Goal: Task Accomplishment & Management: Use online tool/utility

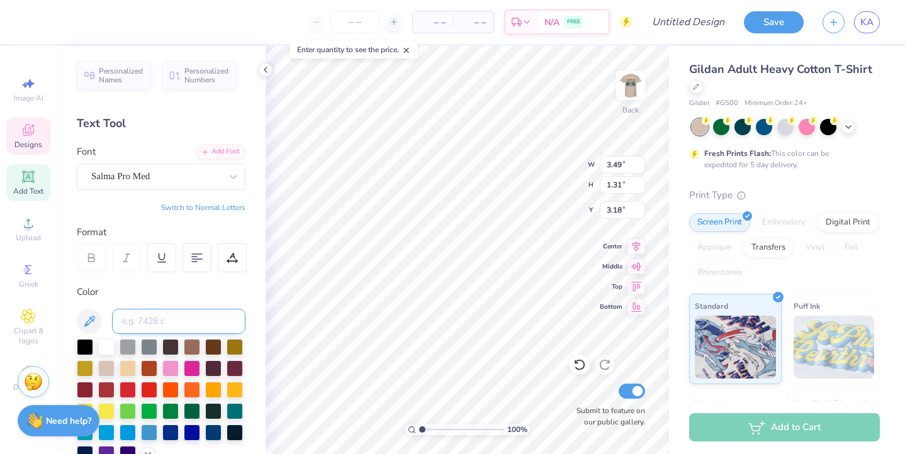
click at [143, 329] on input at bounding box center [178, 321] width 133 height 25
click at [33, 176] on icon at bounding box center [27, 176] width 9 height 9
type input "6.00"
type input "1.74"
type input "12.38"
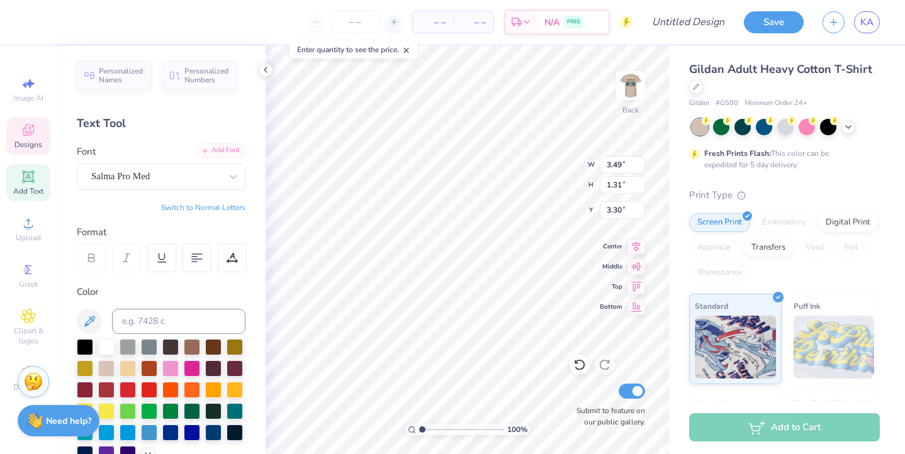
type textarea "κ"
type textarea "ΚΑΠ"
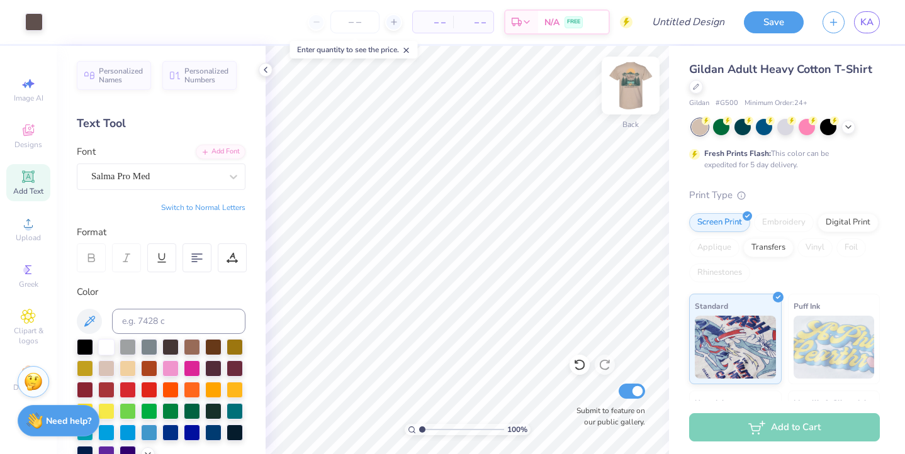
click at [637, 83] on img at bounding box center [630, 85] width 50 height 50
type input "4.31"
type input "1.03"
type input "8.55"
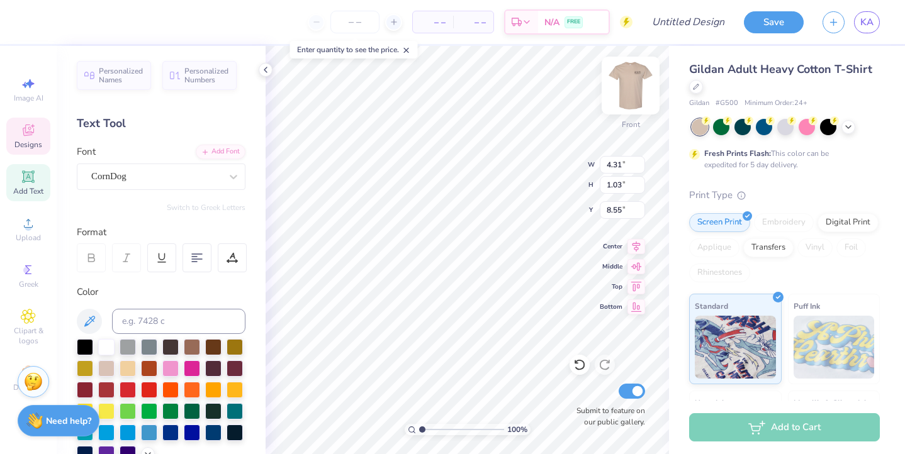
type input "4.94"
type input "0.99"
type input "7.52"
type textarea "Kappa Alpha"
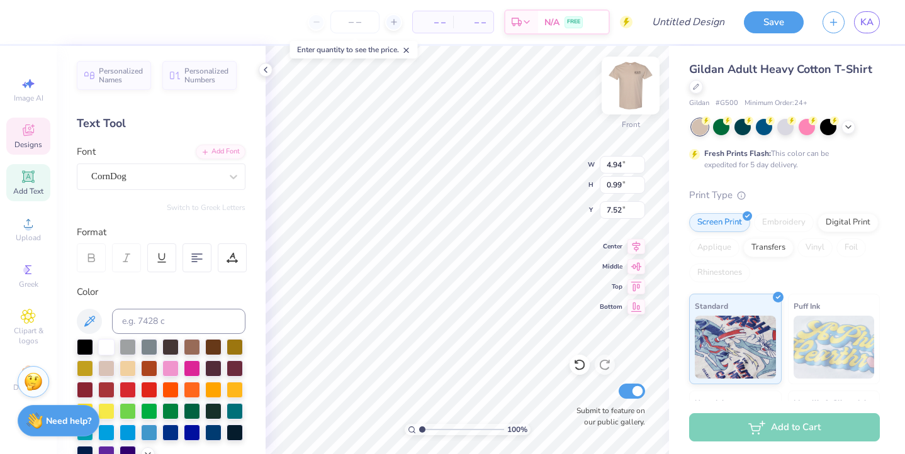
scroll to position [0, 3]
type input "4.31"
type input "1.03"
type input "8.55"
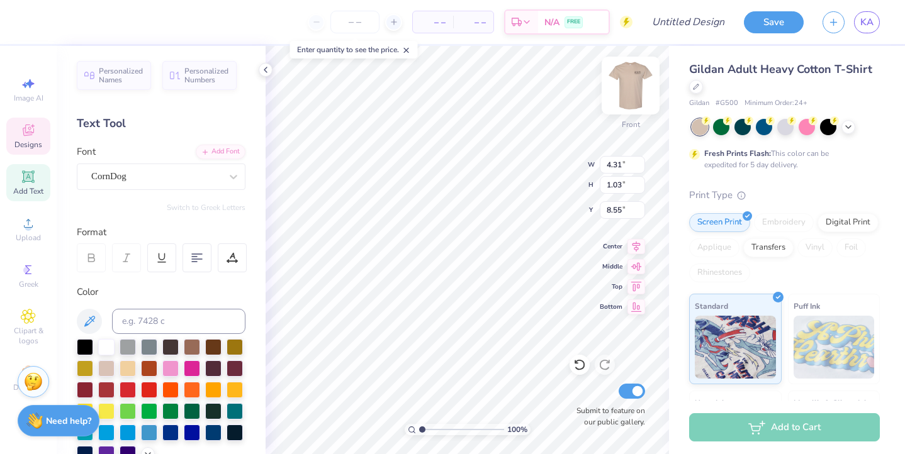
type textarea "Pi"
type input "7.37"
type input "1.08"
type input "7.64"
type input "8.97"
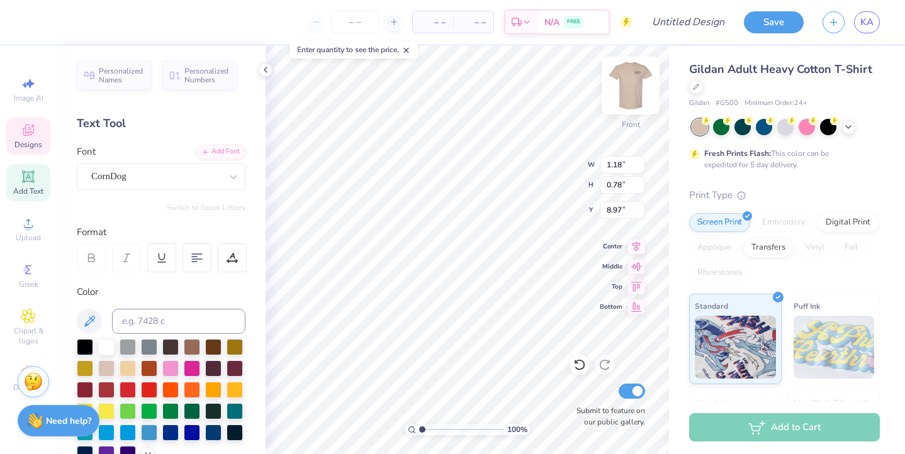
type input "7.37"
type input "1.08"
type input "7.64"
type input "12.50"
type input "6.00"
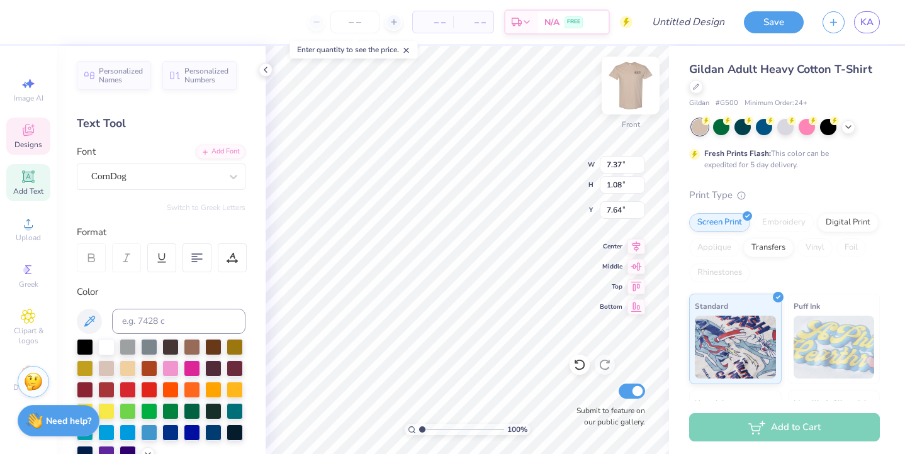
type input "8.16"
type input "11.96"
type input "5.74"
type input "8.51"
click at [545, 188] on div "100 % Front W 11.96 11.96 " H 5.74 5.74 " Y 8.51 8.42 " Center Middle Top Botto…" at bounding box center [467, 250] width 403 height 408
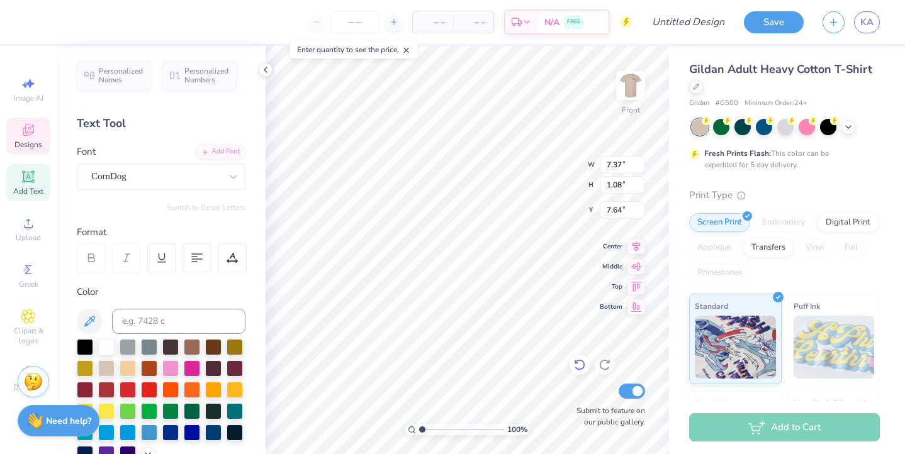
click at [576, 367] on icon at bounding box center [579, 365] width 13 height 13
type input "8.18"
type input "1.18"
type input "0.78"
type input "9.26"
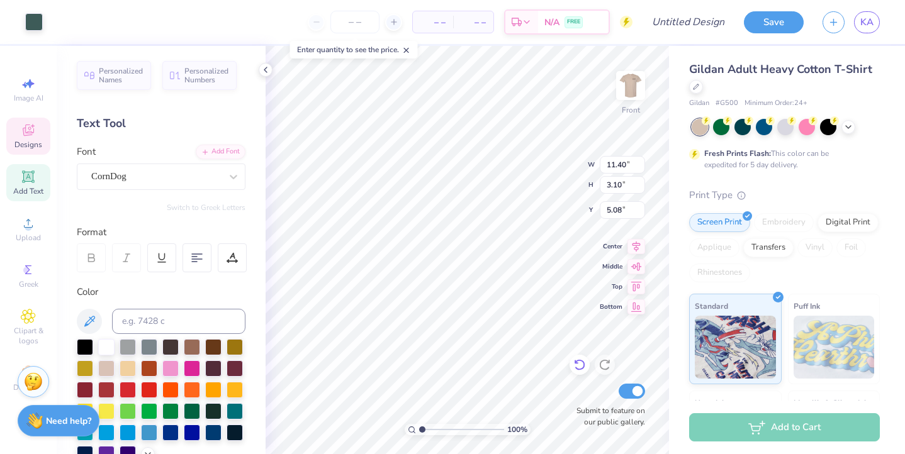
type input "5.25"
type input "3.28"
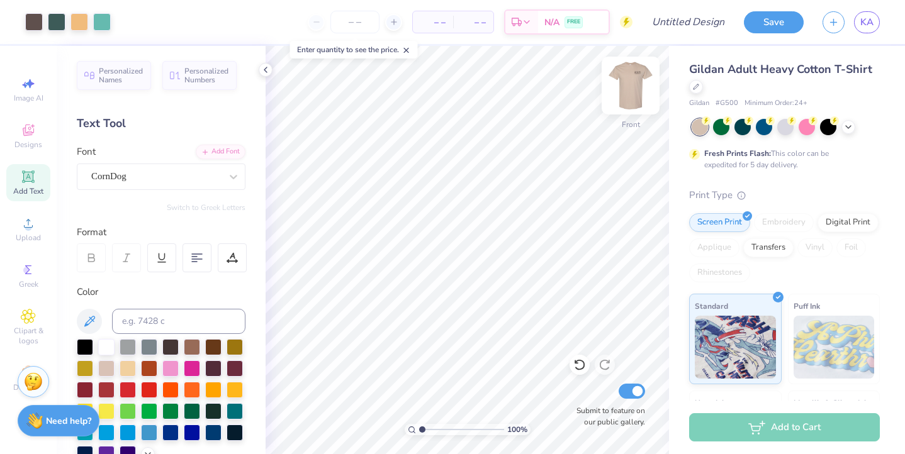
click at [630, 79] on img at bounding box center [630, 85] width 50 height 50
click at [690, 20] on input "Design Title" at bounding box center [704, 21] width 62 height 25
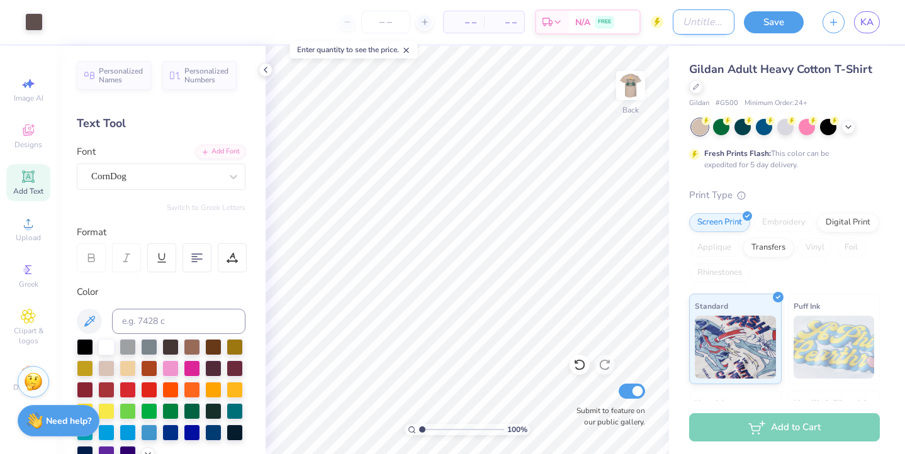
click at [698, 22] on input "Design Title" at bounding box center [704, 21] width 62 height 25
click at [720, 20] on input "pot" at bounding box center [704, 21] width 62 height 25
type input "p"
type input "potential rush '25 design #1"
click at [786, 14] on button "Save" at bounding box center [774, 20] width 60 height 22
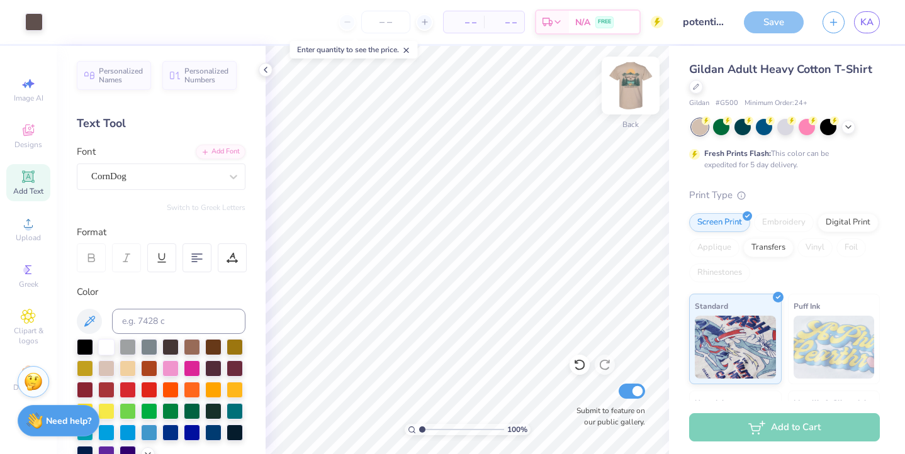
click at [632, 82] on img at bounding box center [630, 85] width 50 height 50
click at [620, 86] on img at bounding box center [630, 85] width 50 height 50
click at [630, 84] on img at bounding box center [630, 85] width 25 height 25
click at [664, 30] on div "Art colors – – Per Item – – Total Est. Delivery N/A FREE Design Title potential…" at bounding box center [452, 22] width 905 height 44
